Goal: Register for event/course

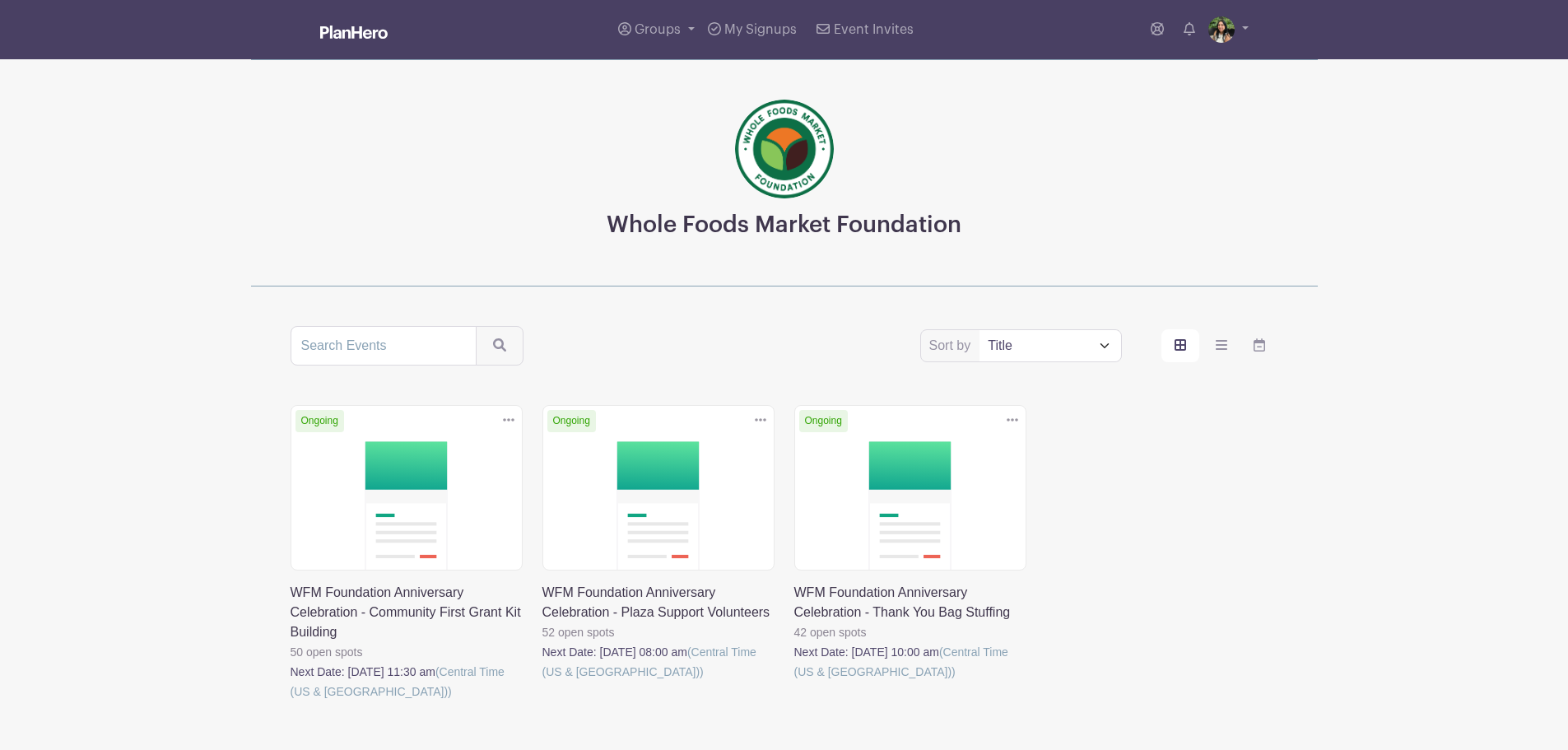
click at [794, 682] on link at bounding box center [794, 682] width 0 height 0
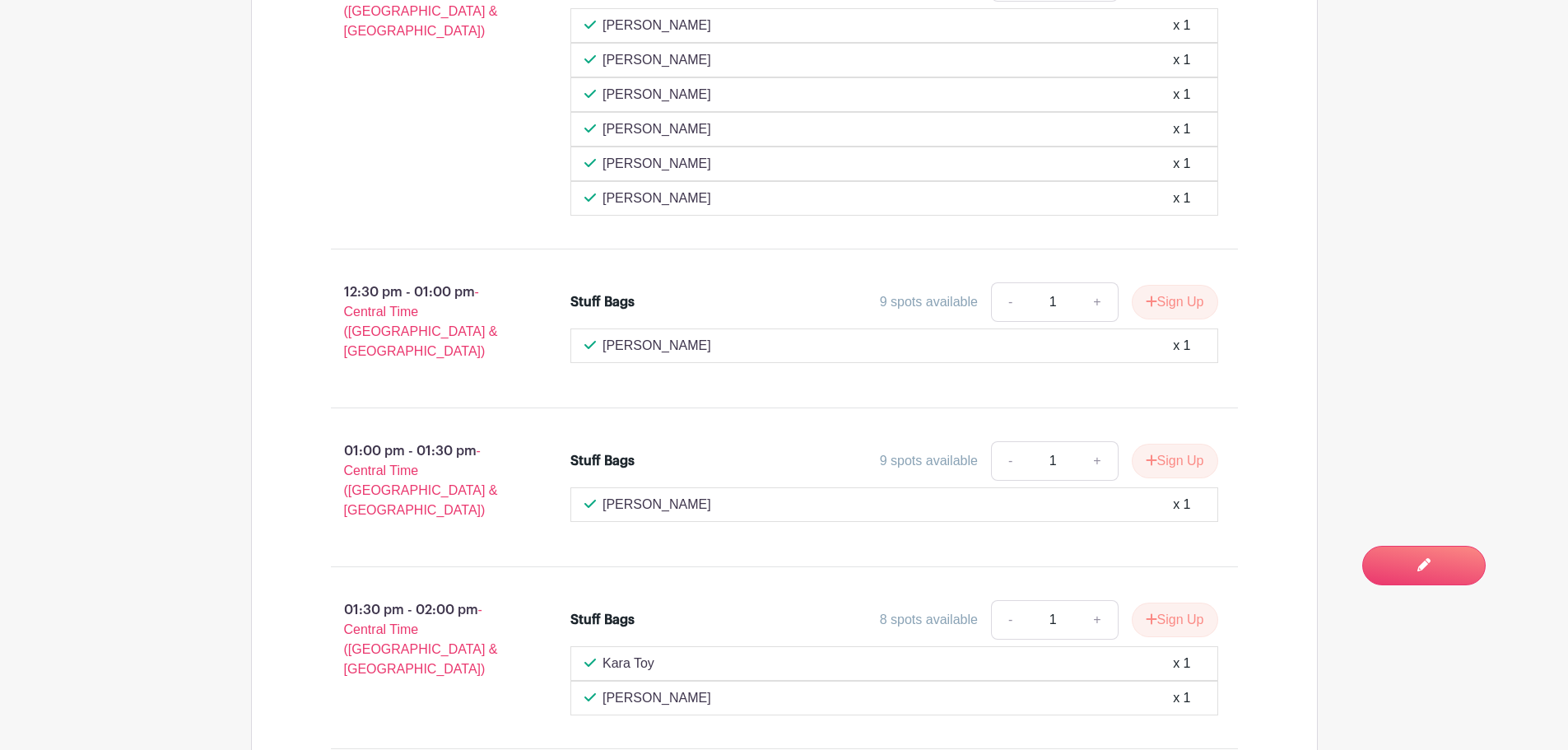
scroll to position [2716, 0]
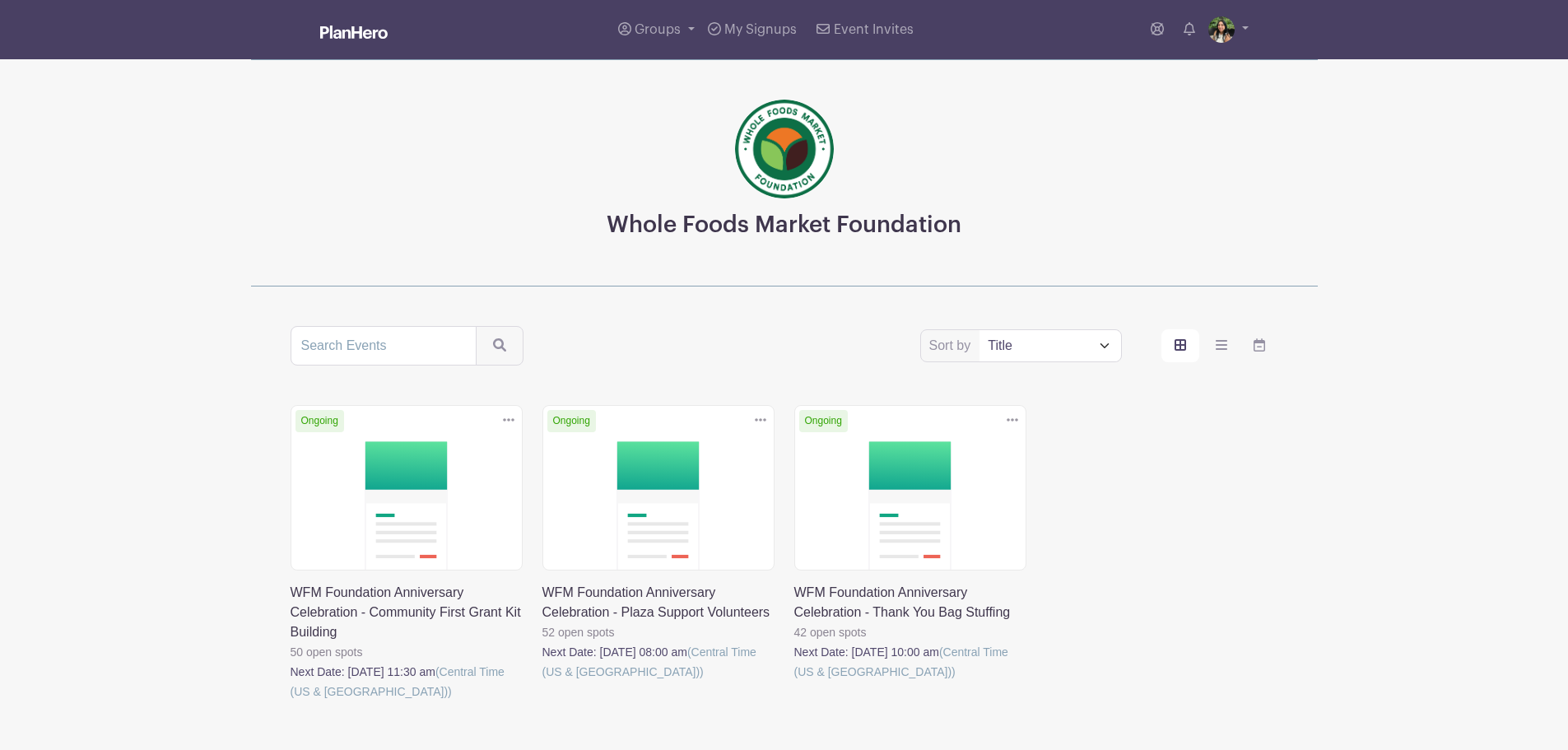
click at [542, 682] on link at bounding box center [542, 682] width 0 height 0
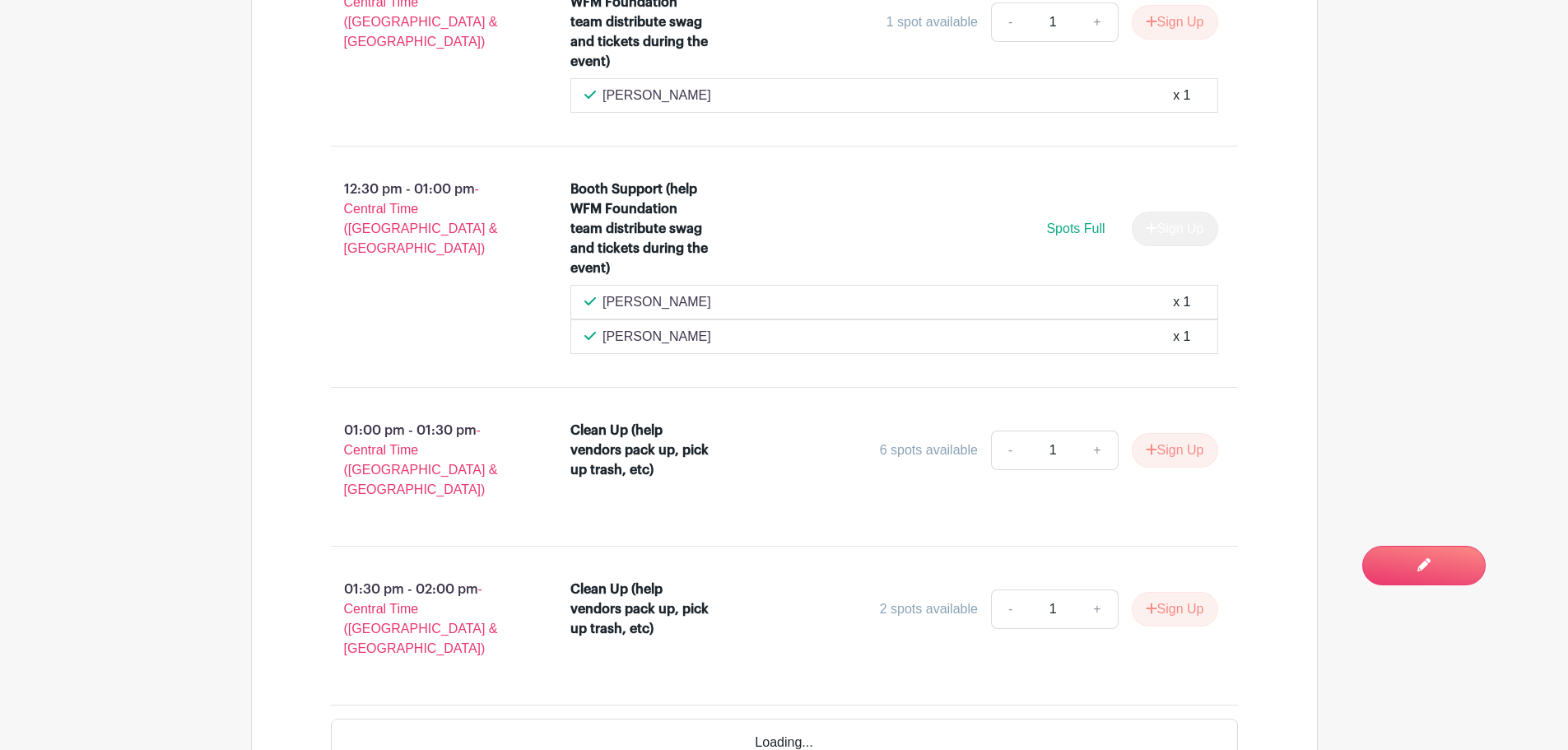
scroll to position [4058, 0]
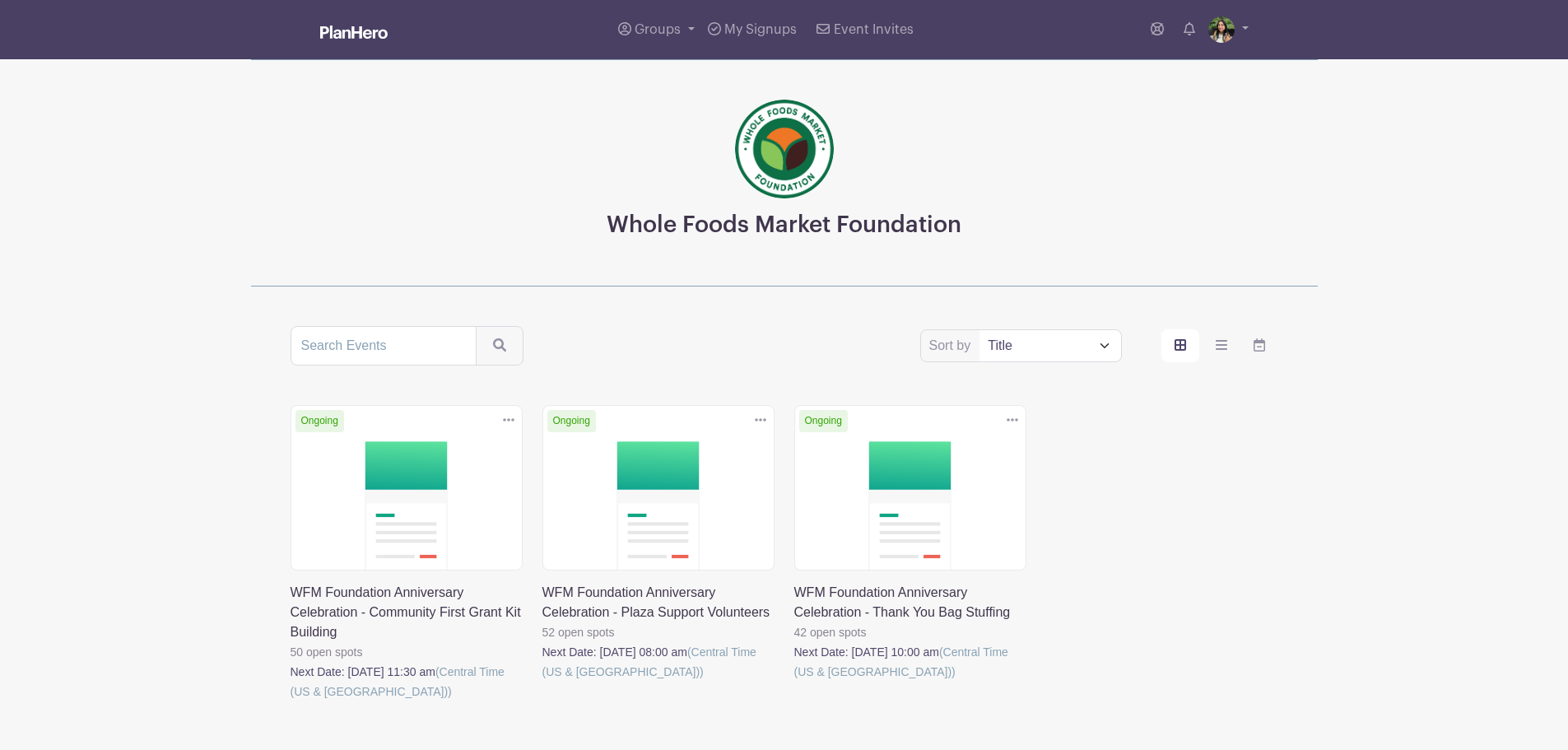
click at [291, 701] on link at bounding box center [291, 701] width 0 height 0
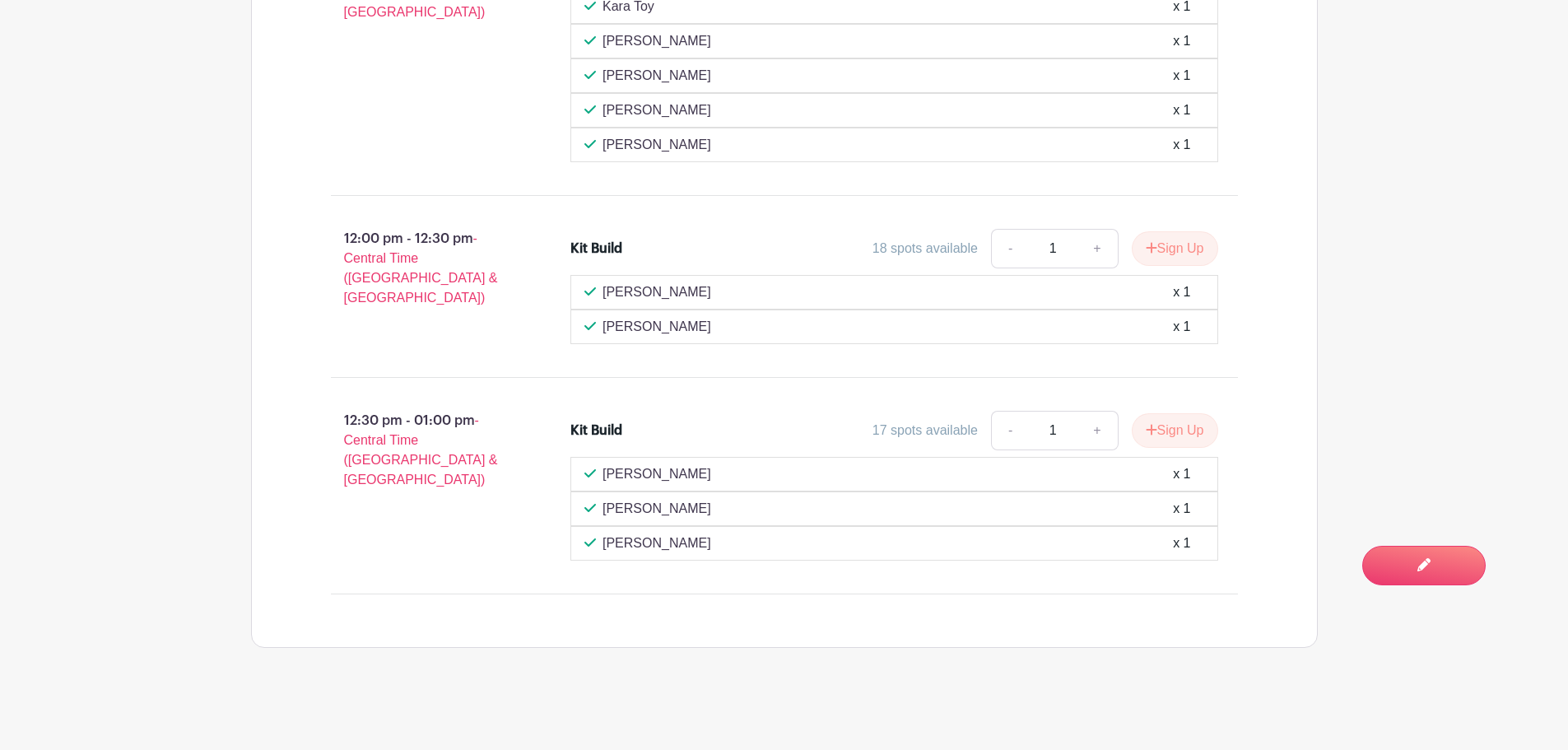
scroll to position [1236, 0]
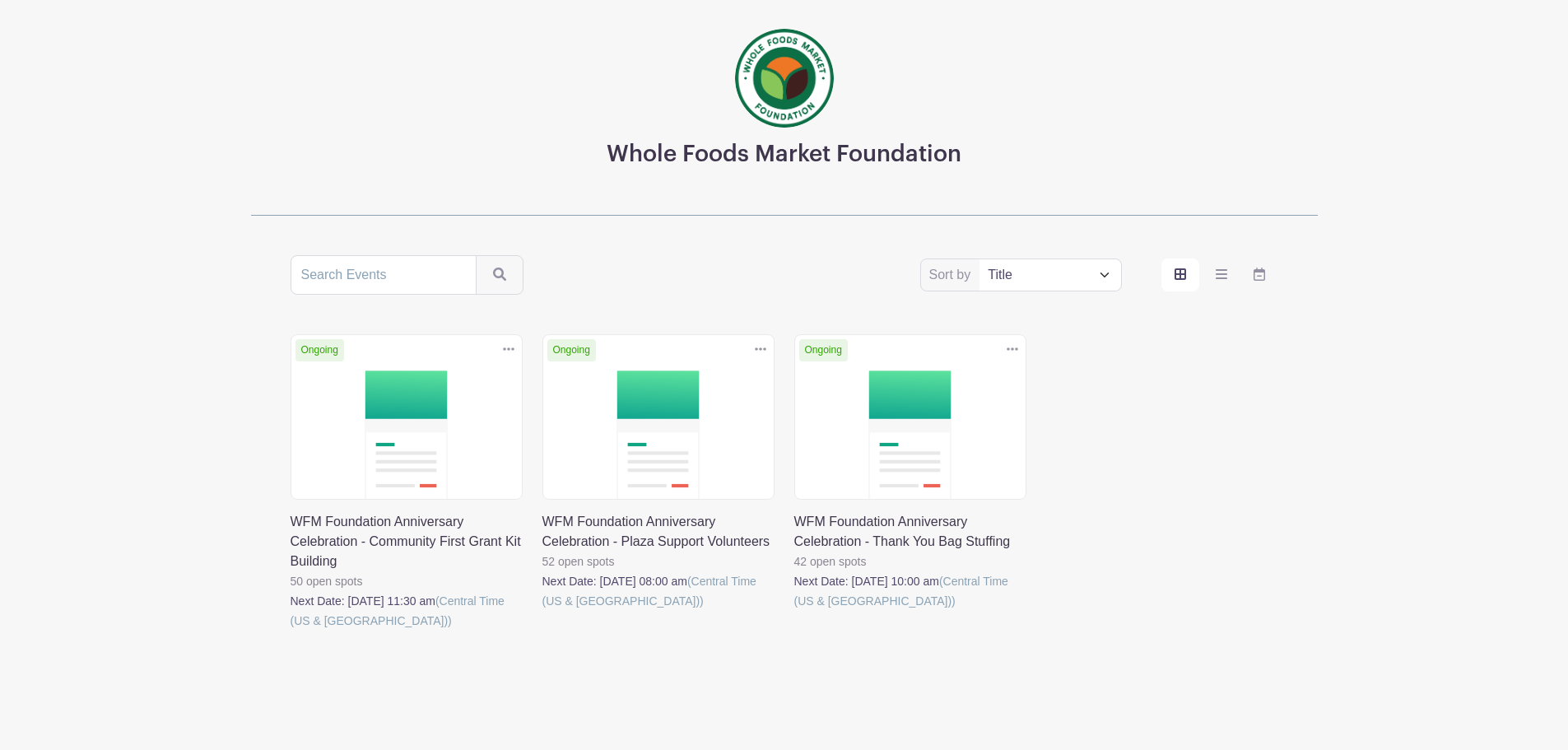
scroll to position [100, 0]
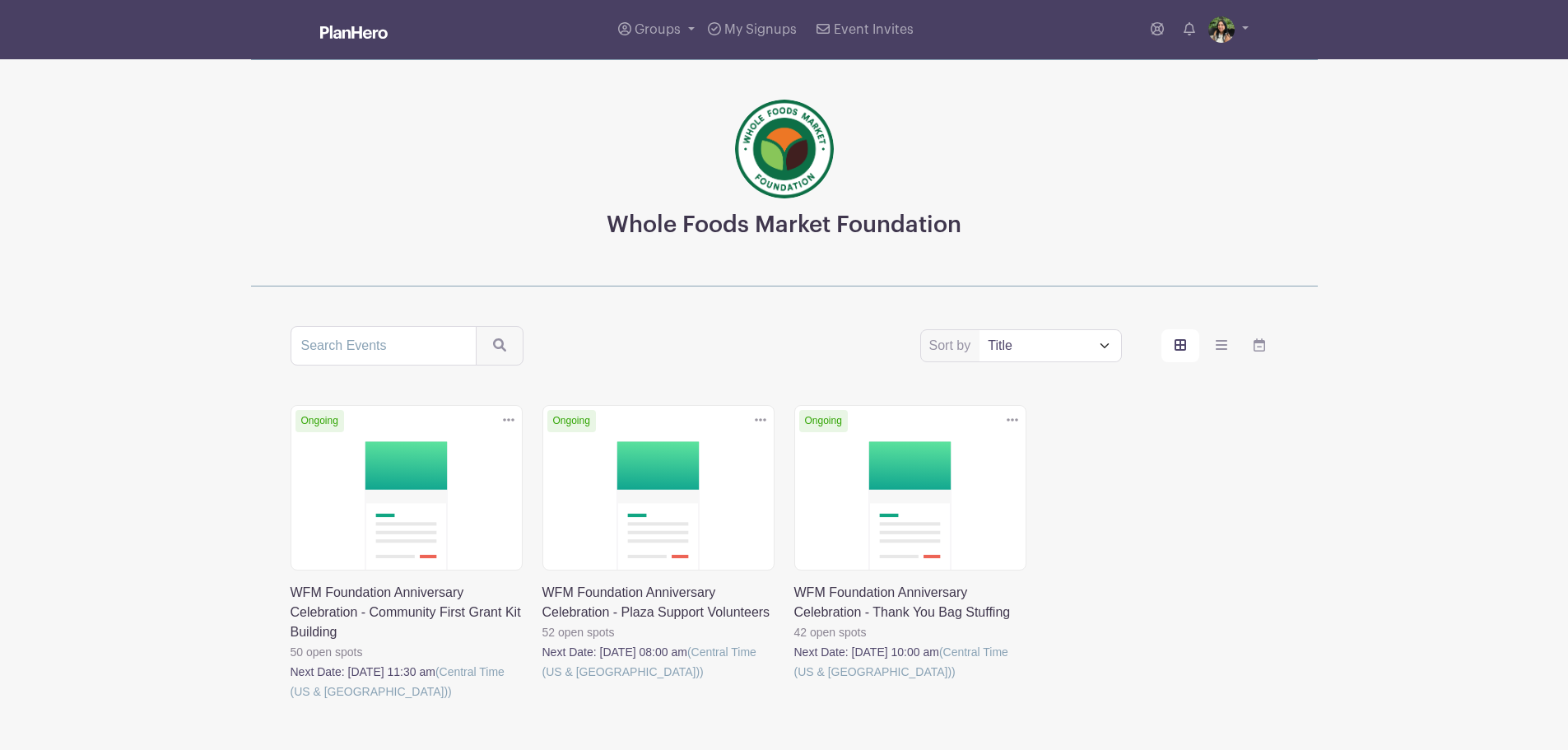
scroll to position [100, 0]
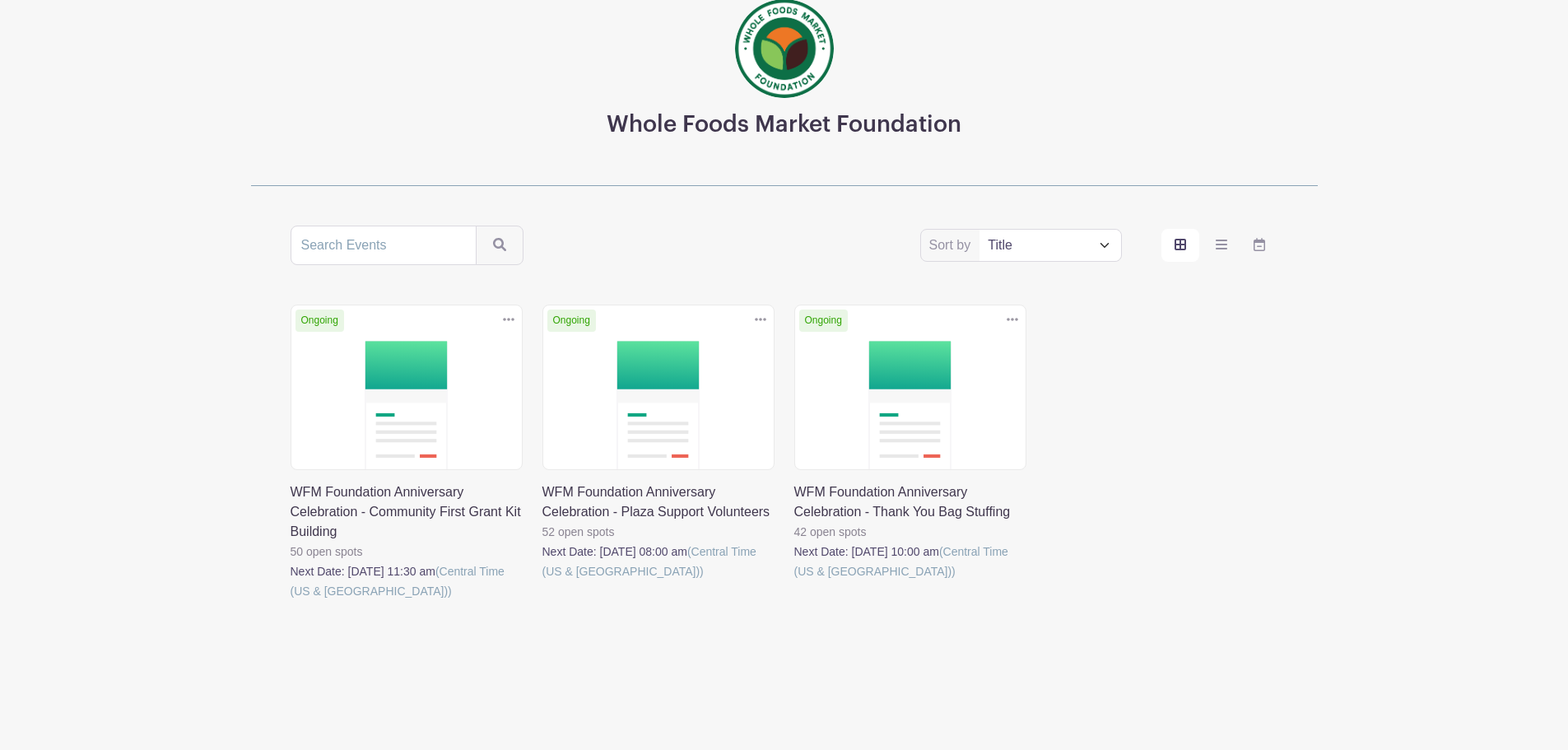
click at [794, 581] on link at bounding box center [794, 581] width 0 height 0
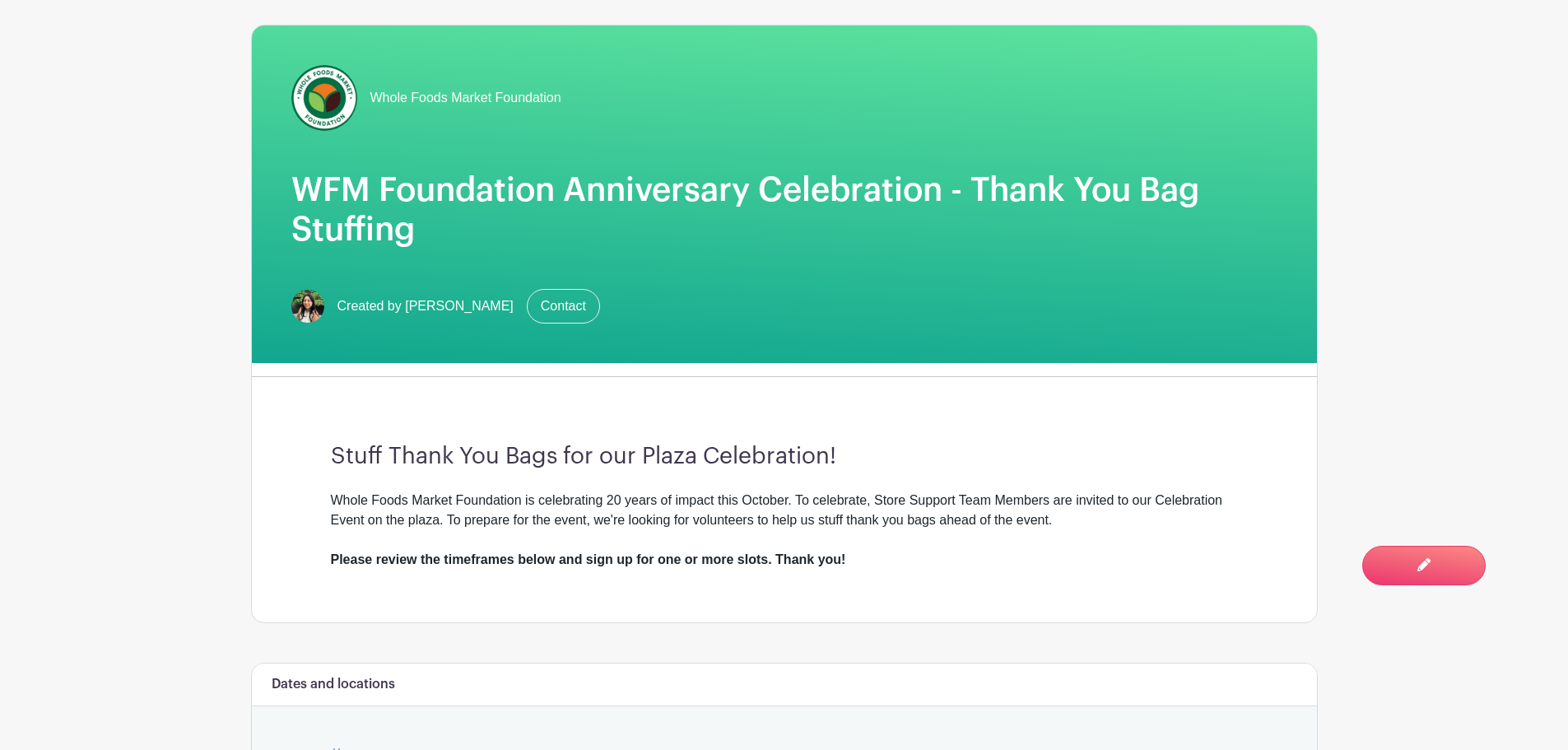
scroll to position [411, 0]
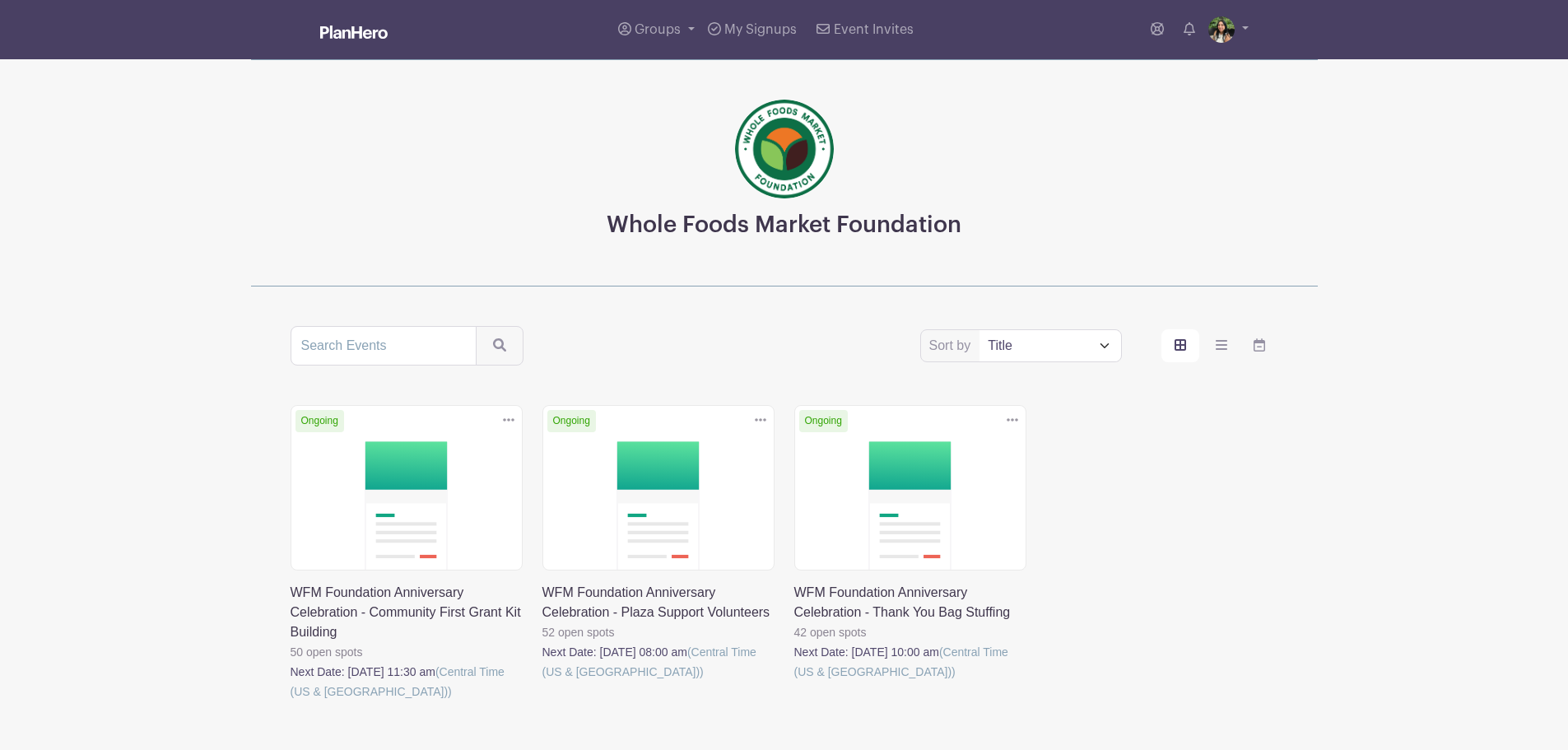
click at [542, 682] on link at bounding box center [542, 682] width 0 height 0
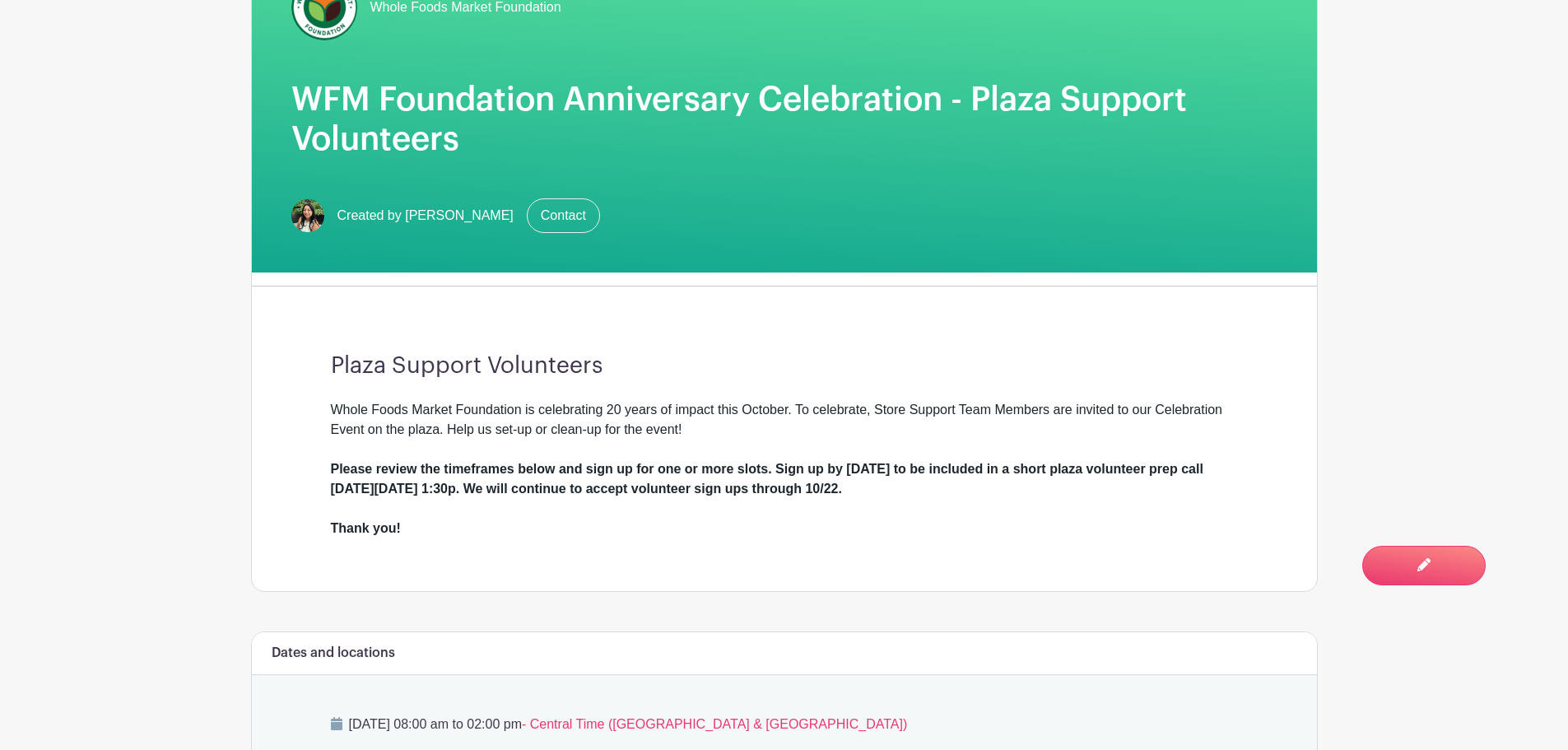
scroll to position [494, 0]
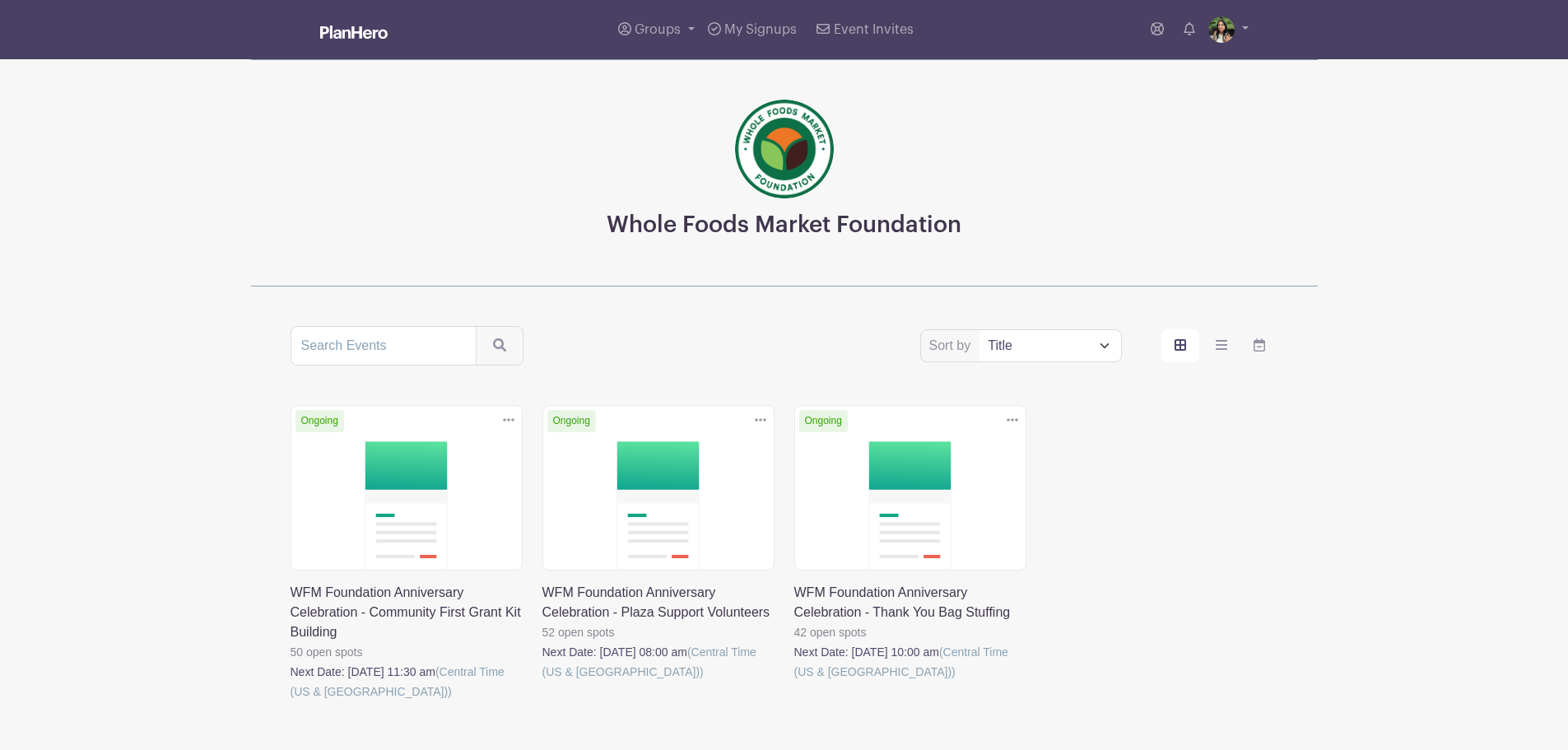
click at [291, 701] on link at bounding box center [291, 701] width 0 height 0
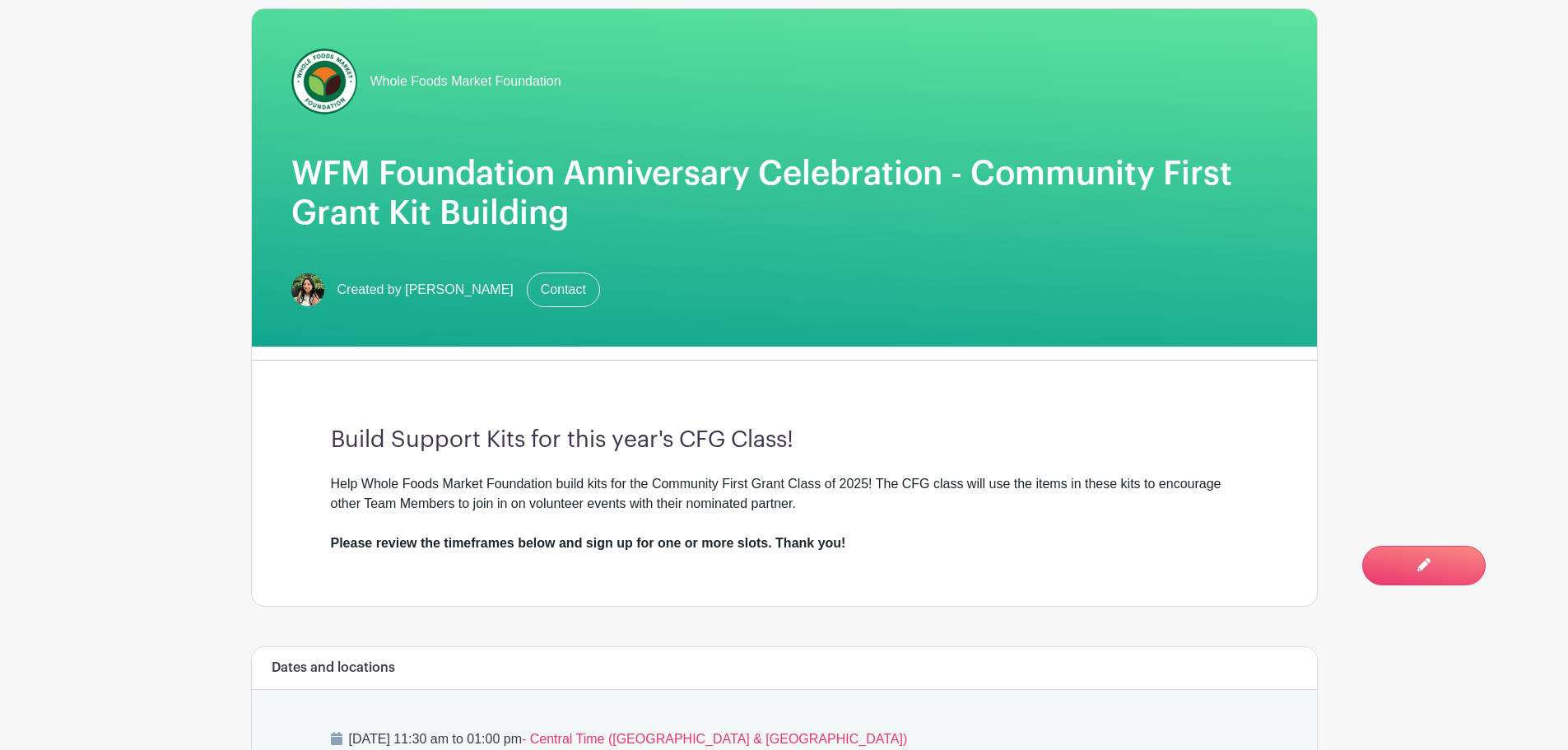
scroll to position [329, 0]
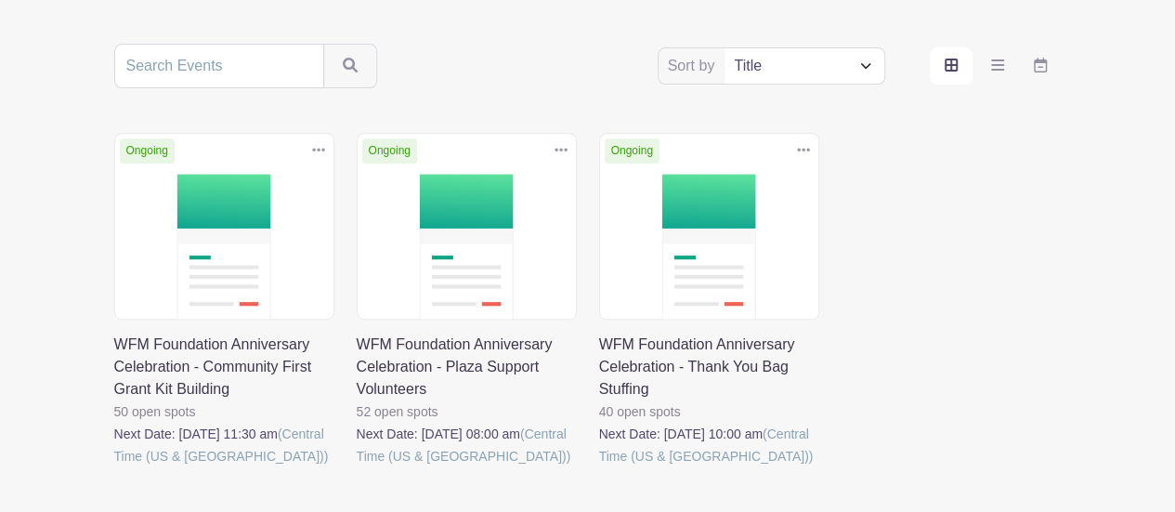
scroll to position [325, 0]
click at [599, 466] on link at bounding box center [599, 466] width 0 height 0
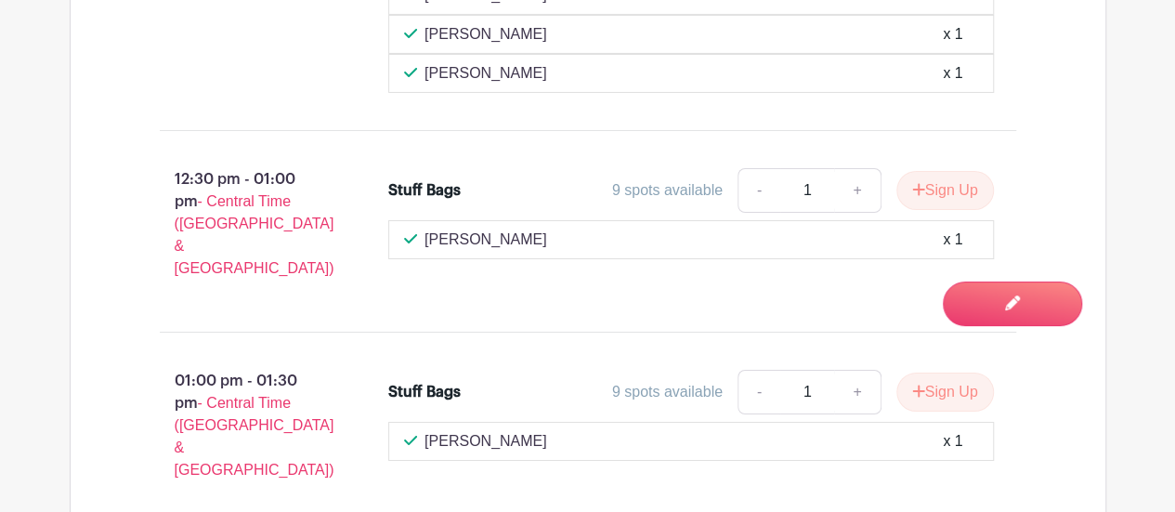
scroll to position [3252, 0]
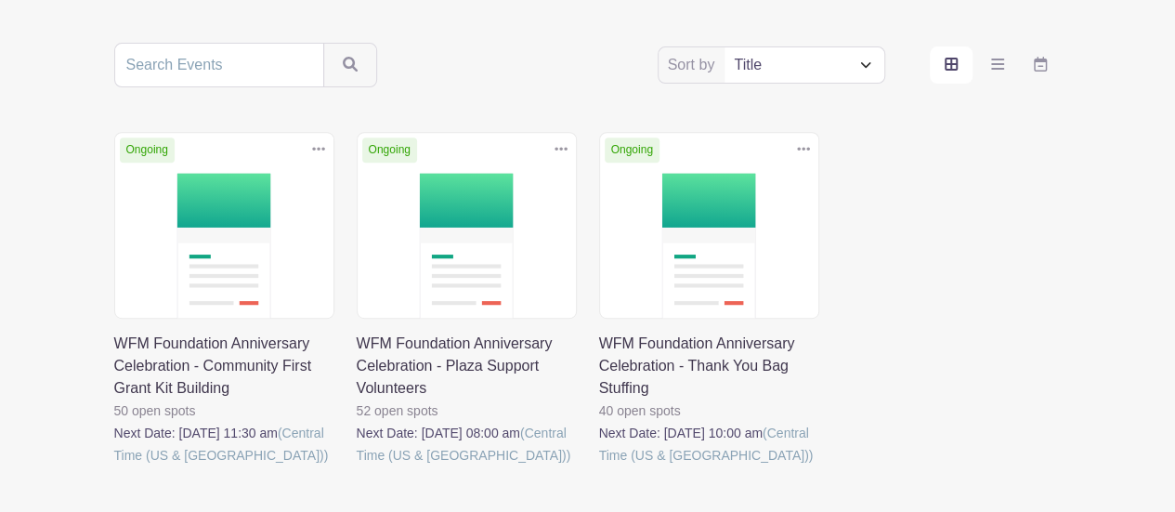
scroll to position [325, 0]
click at [357, 466] on link at bounding box center [357, 466] width 0 height 0
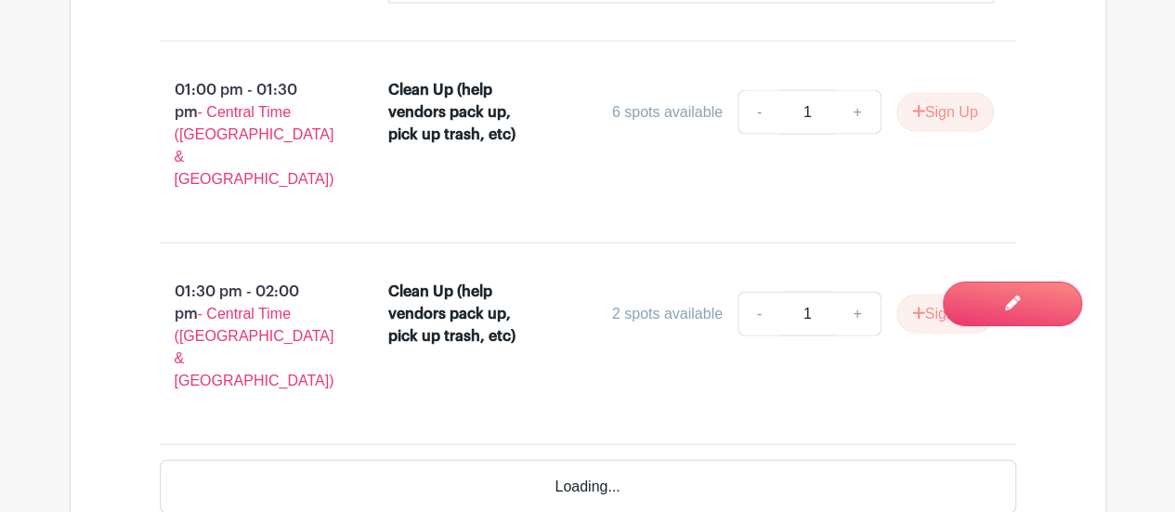
scroll to position [5547, 0]
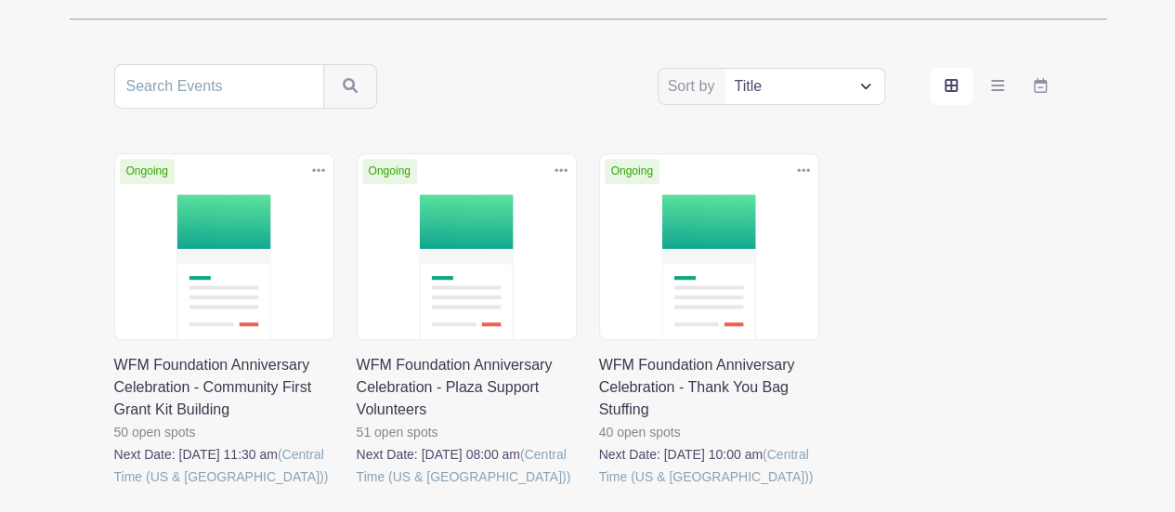
scroll to position [305, 0]
click at [114, 487] on link at bounding box center [114, 487] width 0 height 0
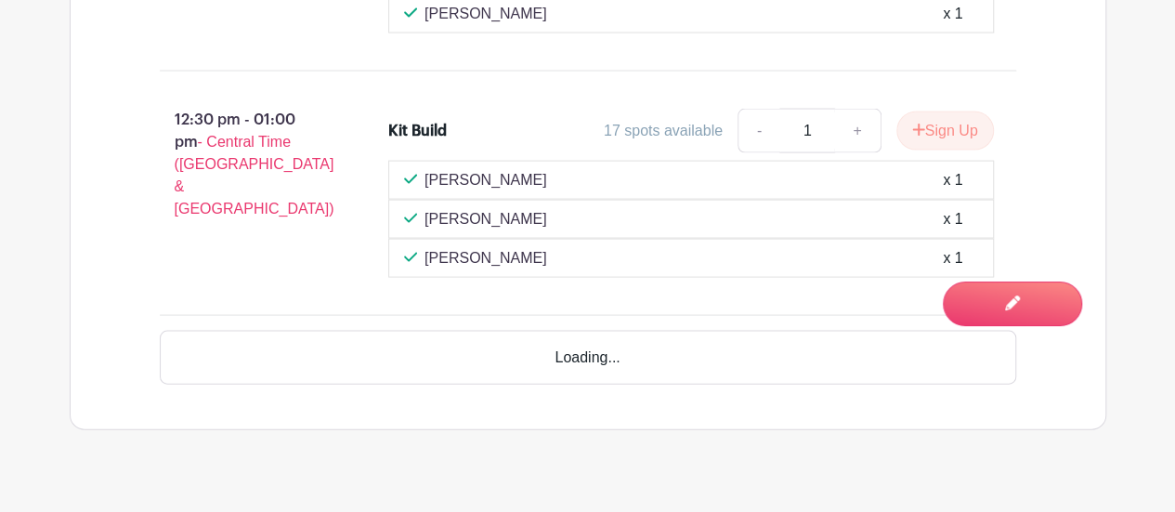
scroll to position [1824, 0]
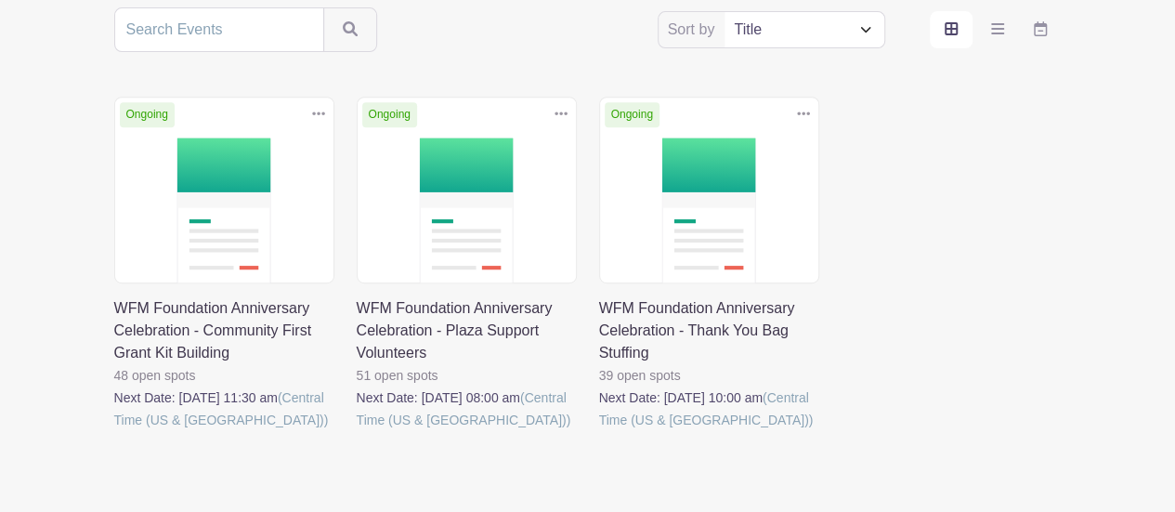
scroll to position [367, 0]
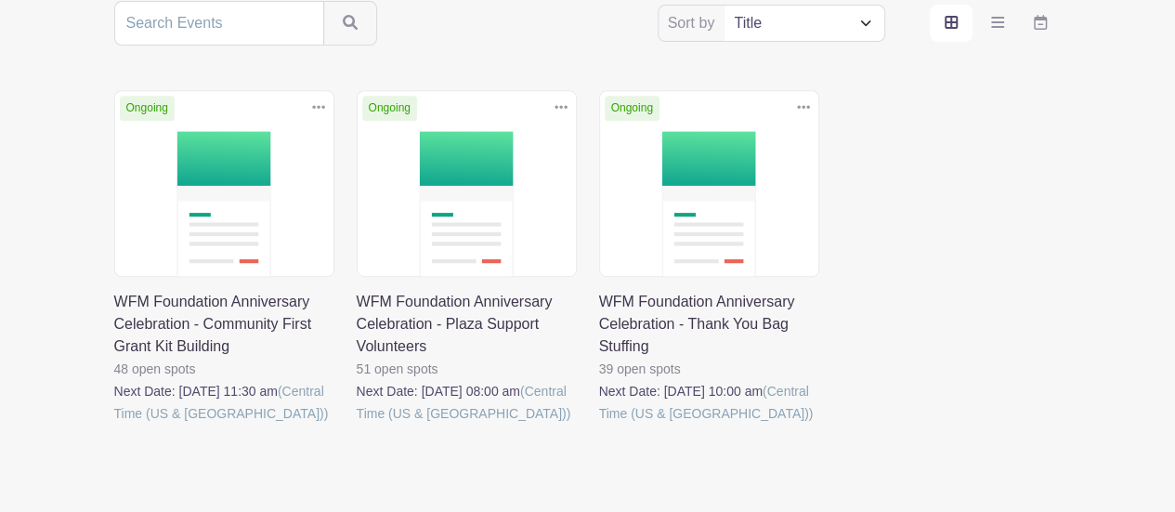
click at [599, 424] on link at bounding box center [599, 424] width 0 height 0
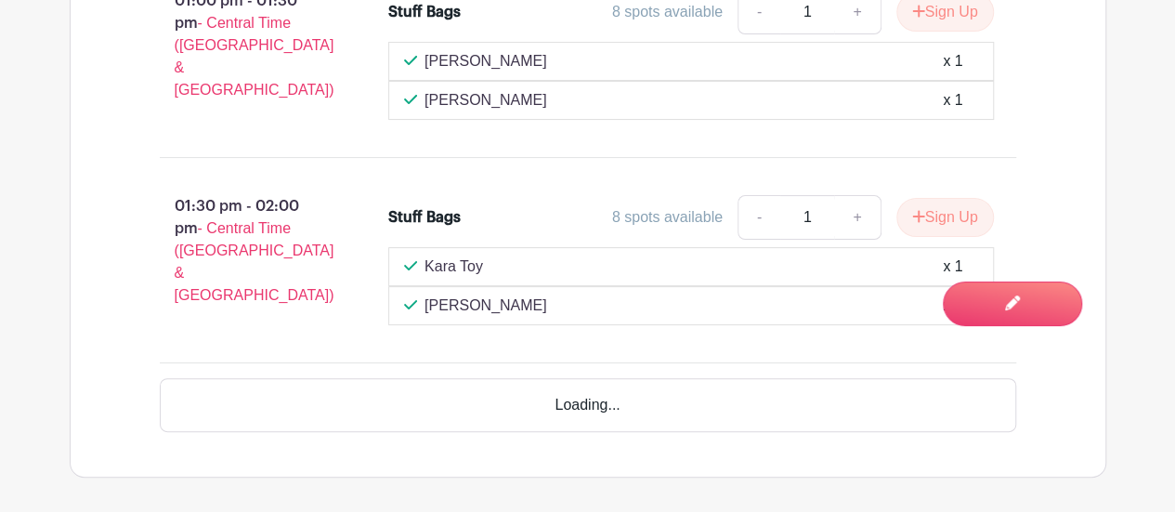
scroll to position [3640, 0]
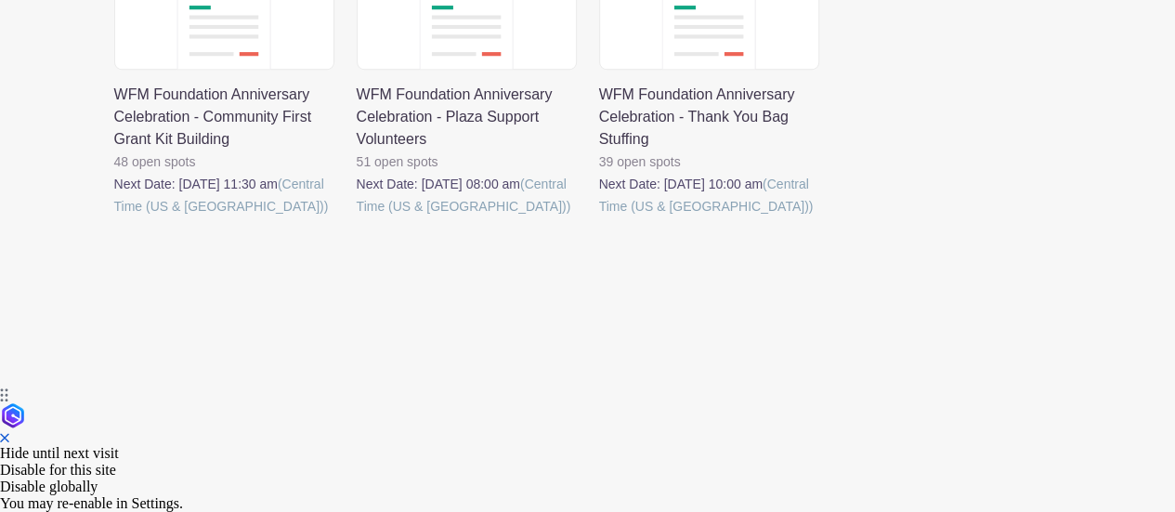
scroll to position [367, 0]
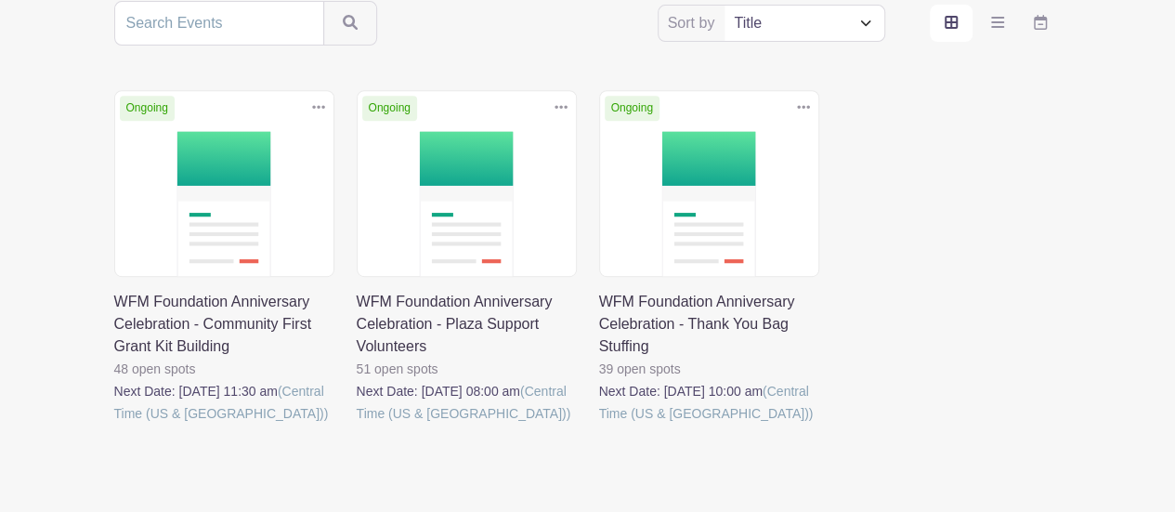
click at [357, 424] on link at bounding box center [357, 424] width 0 height 0
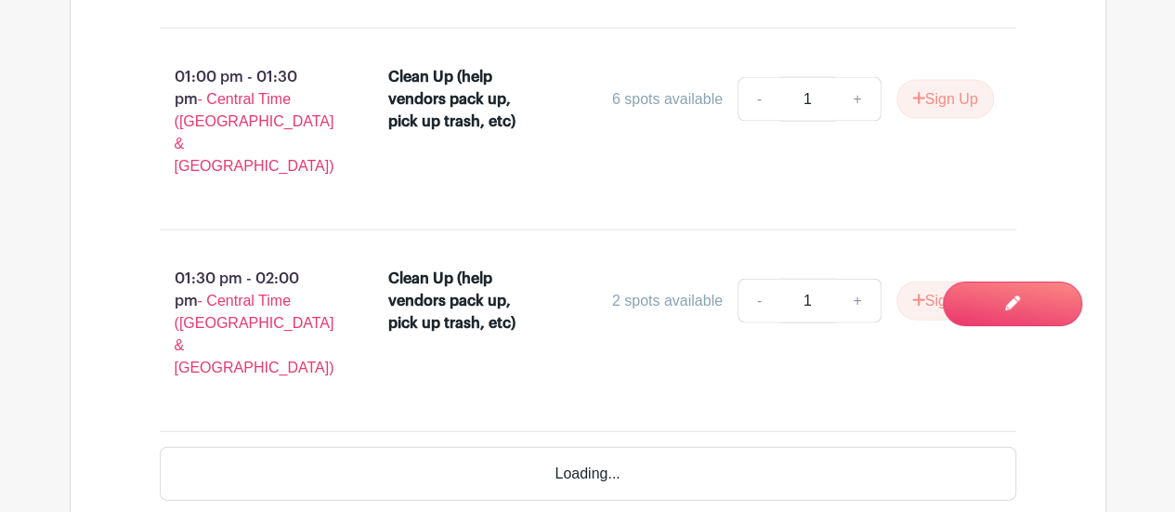
scroll to position [5564, 0]
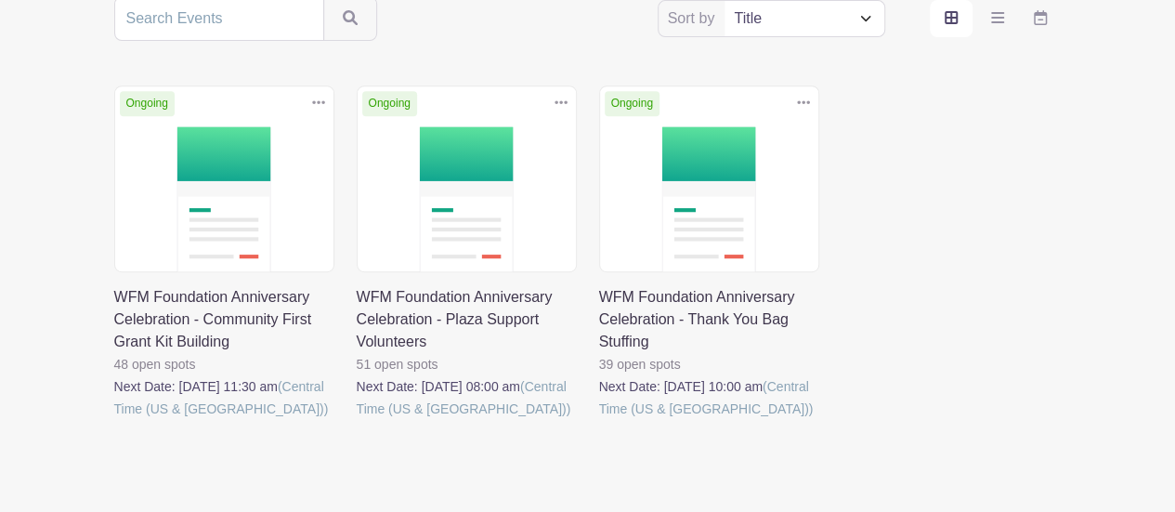
scroll to position [367, 0]
